Goal: Find specific page/section: Find specific page/section

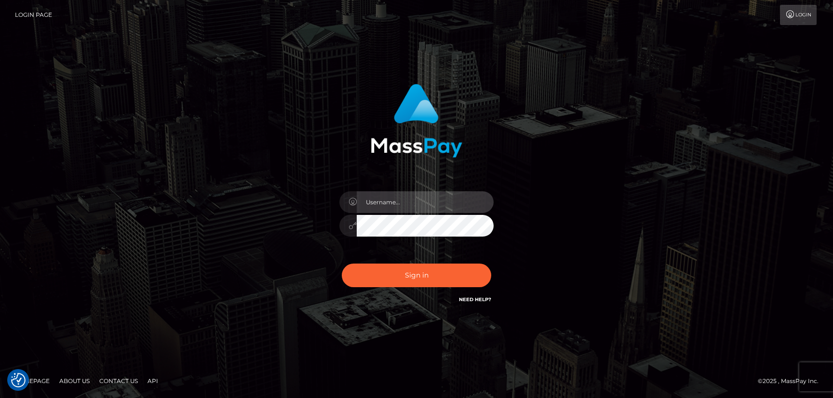
type input "hello.feetfinder"
click at [431, 197] on input "hello.feetfinder" at bounding box center [425, 202] width 137 height 22
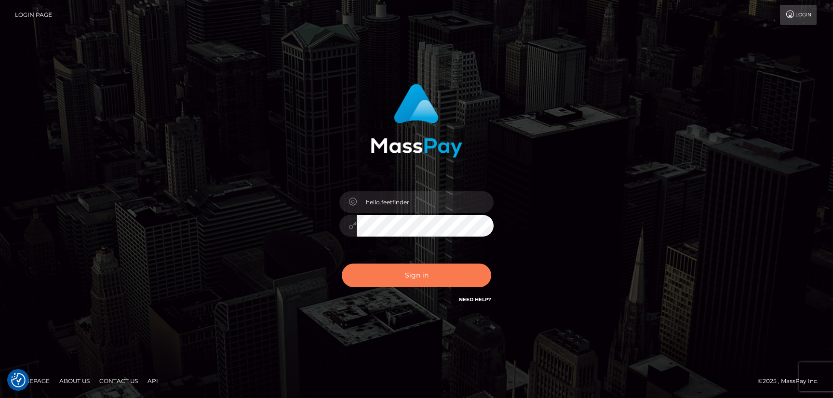
click at [447, 277] on button "Sign in" at bounding box center [416, 276] width 149 height 24
type input "hello.feetfinder"
click at [447, 280] on button "Sign in" at bounding box center [416, 276] width 149 height 24
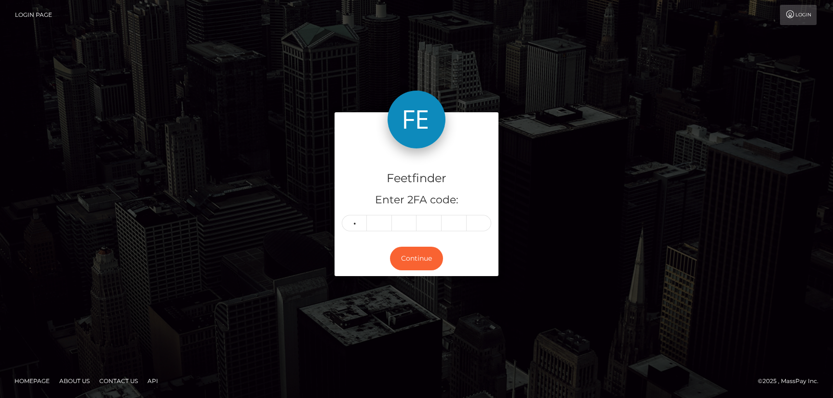
type input "8"
type input "5"
type input "3"
type input "5"
type input "8"
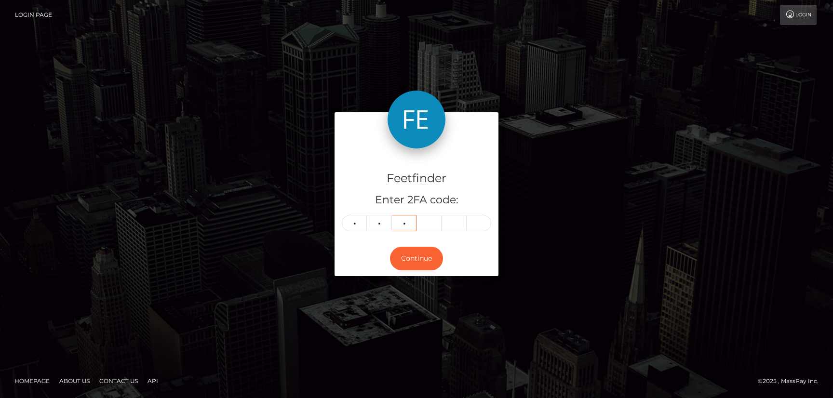
type input "8"
type input "9"
type input "8"
type input "2"
click at [405, 254] on button "Continue" at bounding box center [416, 259] width 53 height 24
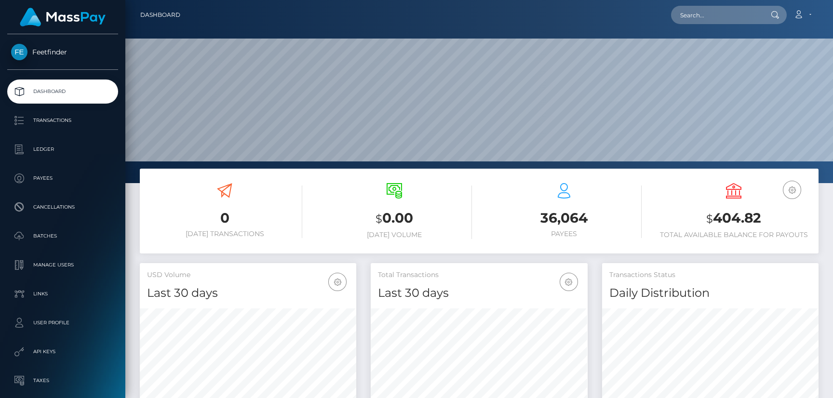
scroll to position [171, 216]
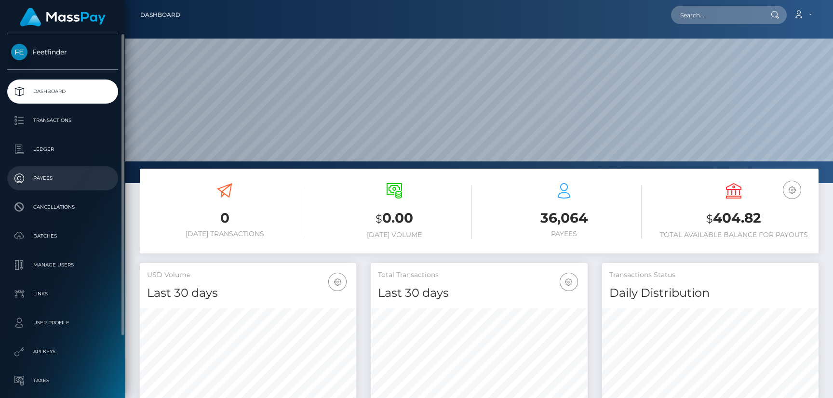
click at [42, 178] on p "Payees" at bounding box center [62, 178] width 103 height 14
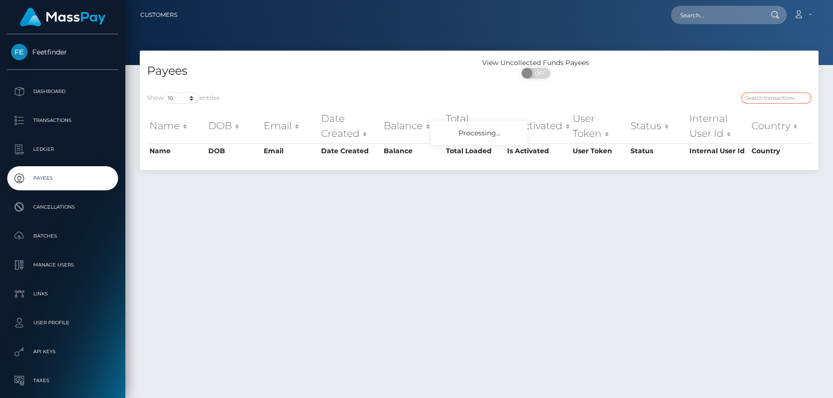
click at [760, 100] on input "search" at bounding box center [776, 98] width 70 height 11
paste input "a5e44f9e-a733-11f0-bd75-060e06e9f077"
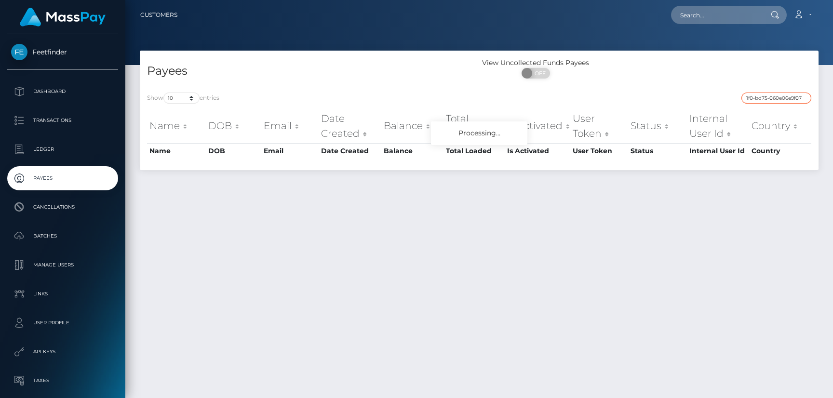
type input "a5e44f9e-a733-11f0-bd75-060e06e9f077"
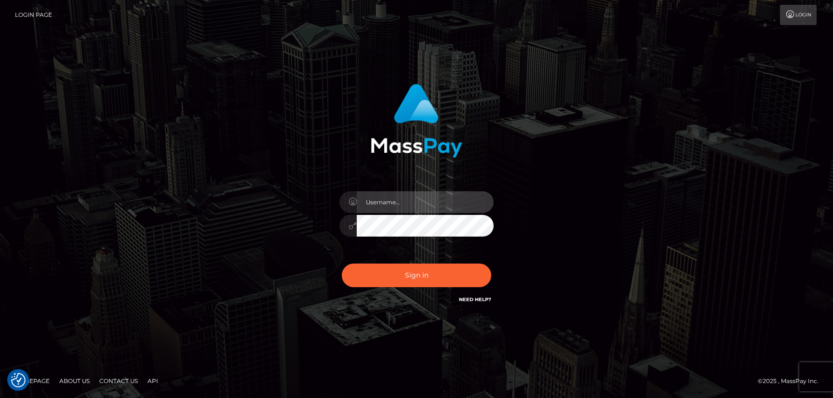
type input "hello.feetfinder"
click at [423, 205] on input "hello.feetfinder" at bounding box center [425, 202] width 137 height 22
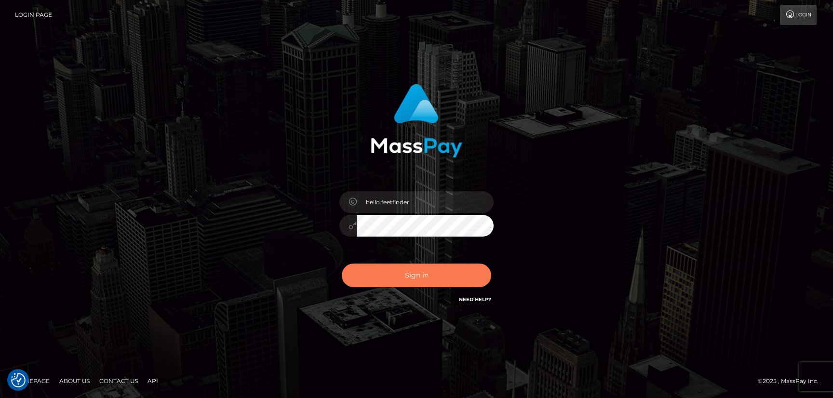
click at [441, 285] on button "Sign in" at bounding box center [416, 276] width 149 height 24
type input "hello.feetfinder"
click at [418, 276] on button "Sign in" at bounding box center [416, 276] width 149 height 24
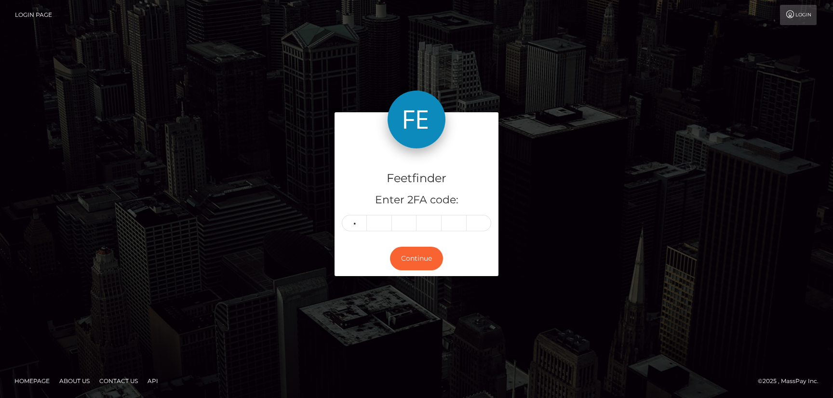
type input "1"
type input "0"
type input "5"
type input "0"
type input "6"
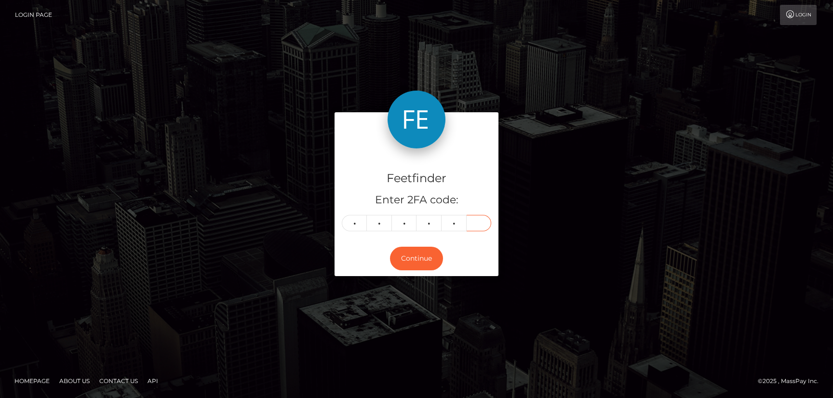
type input "3"
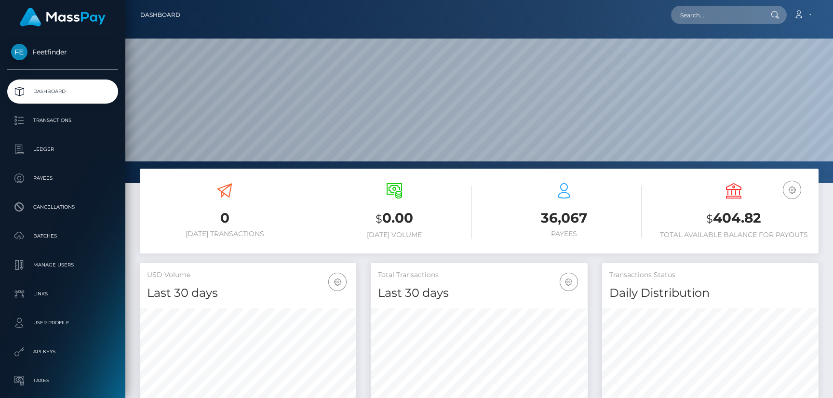
scroll to position [171, 216]
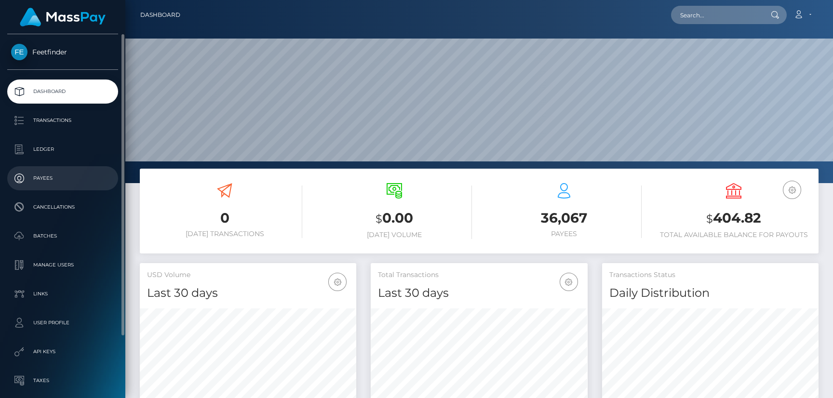
click at [37, 172] on p "Payees" at bounding box center [62, 178] width 103 height 14
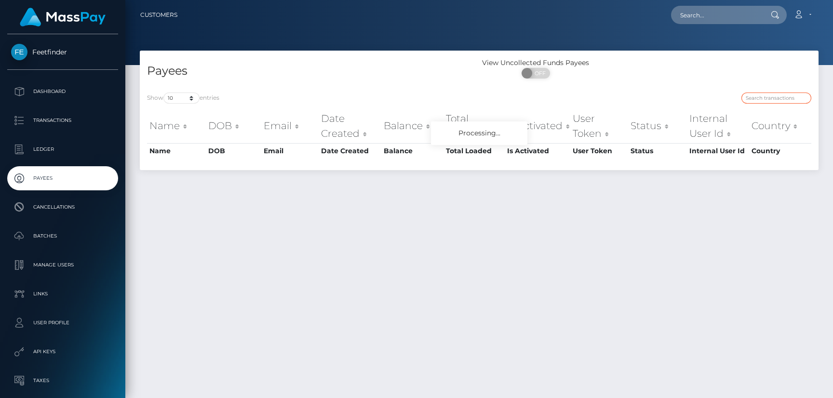
click at [758, 99] on input "search" at bounding box center [776, 98] width 70 height 11
paste input "03b5e943-760c-11f0-9703-0266f44cc279"
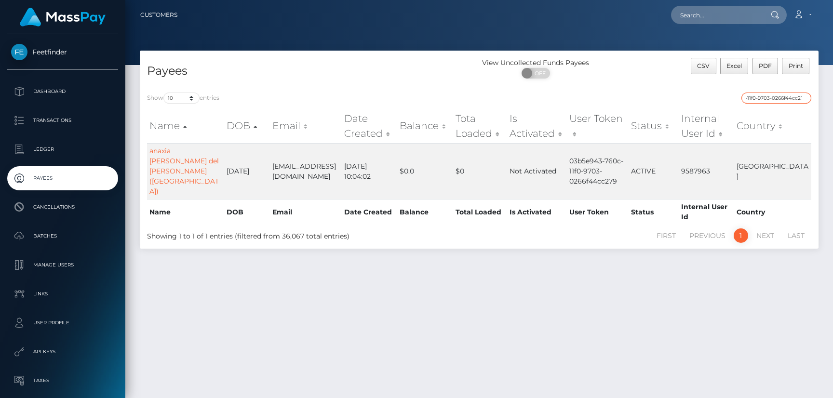
type input "03b5e943-760c-11f0-9703-0266f44cc279"
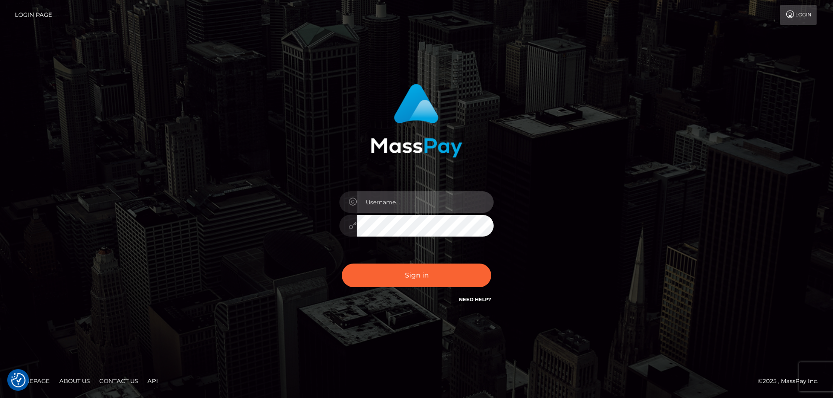
type input "hello.feetfinder"
click at [426, 203] on input "hello.feetfinder" at bounding box center [425, 202] width 137 height 22
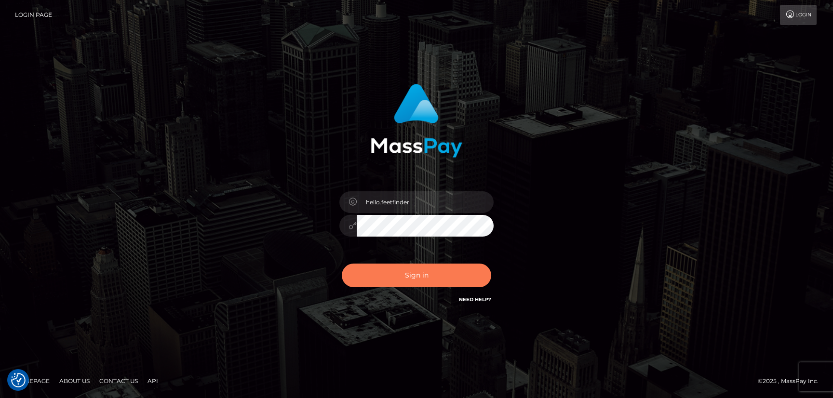
click at [439, 277] on button "Sign in" at bounding box center [416, 276] width 149 height 24
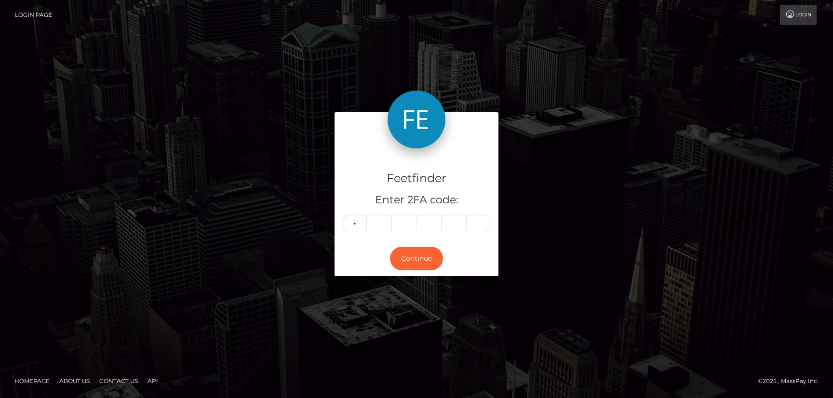
type input "4"
type input "2"
type input "1"
type input "7"
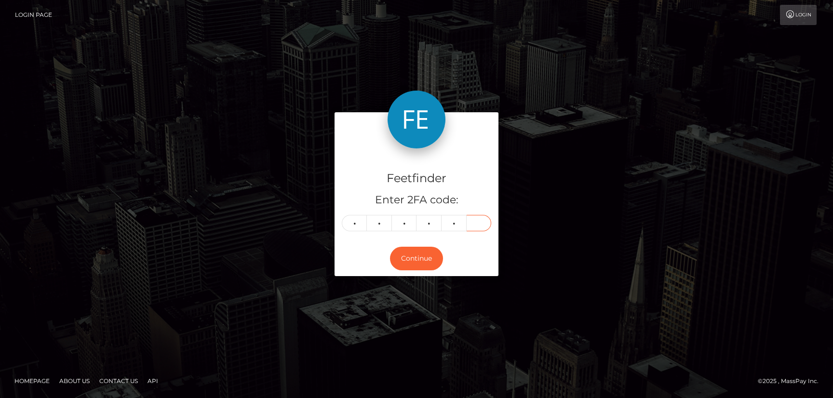
type input "4"
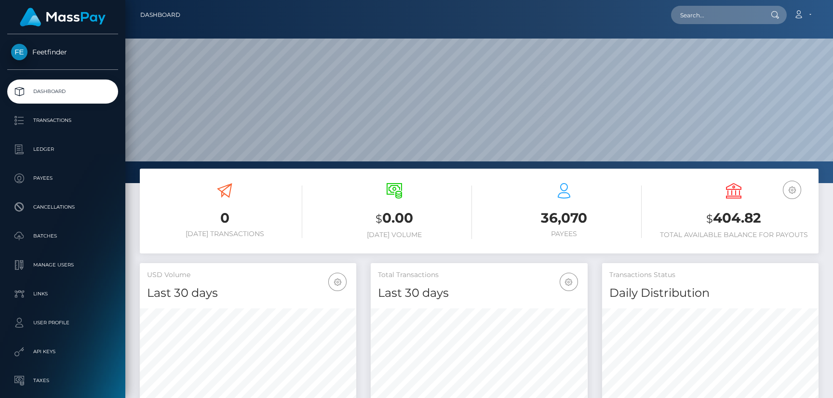
scroll to position [171, 216]
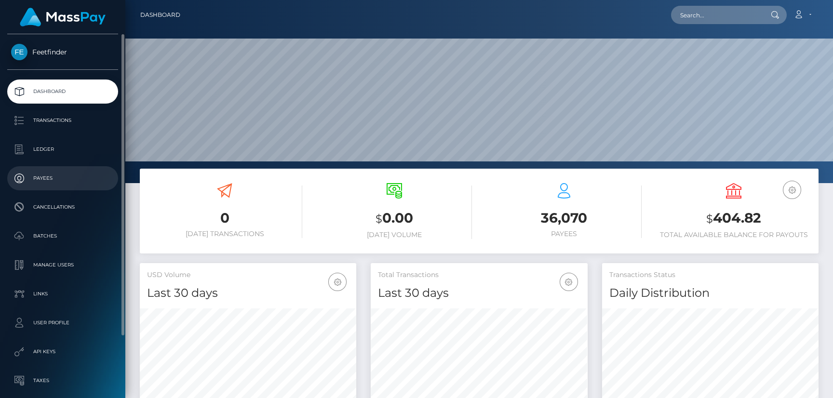
click at [64, 178] on p "Payees" at bounding box center [62, 178] width 103 height 14
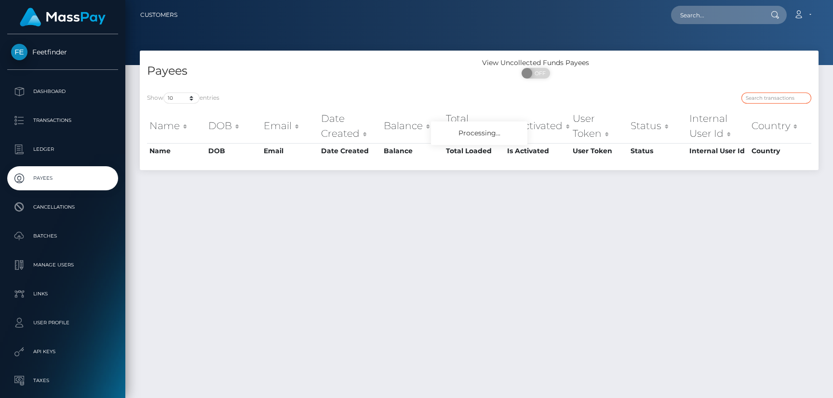
click at [758, 100] on input "search" at bounding box center [776, 98] width 70 height 11
paste input "43a526a4-689c-11f0-87f1-0266f44cc279"
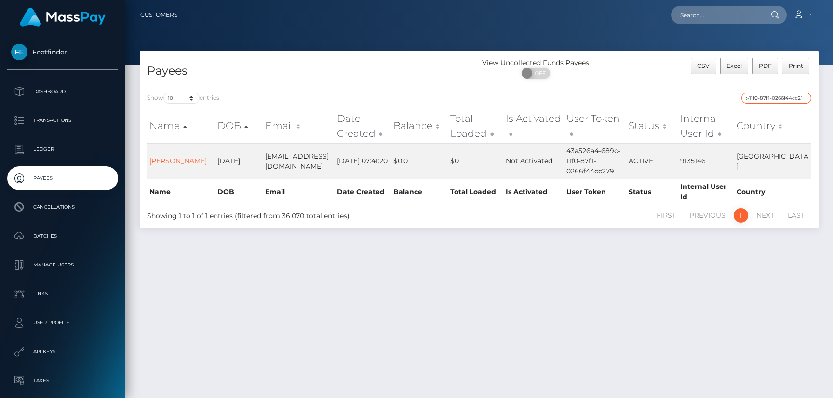
type input "43a526a4-689c-11f0-87f1-0266f44cc279"
